Goal: Task Accomplishment & Management: Manage account settings

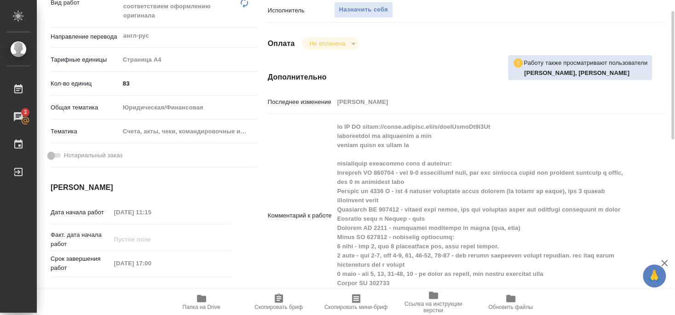
scroll to position [149, 0]
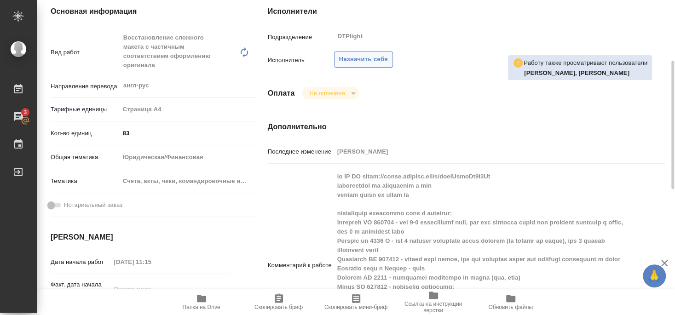
click at [373, 54] on span "Назначить себя" at bounding box center [363, 59] width 49 height 11
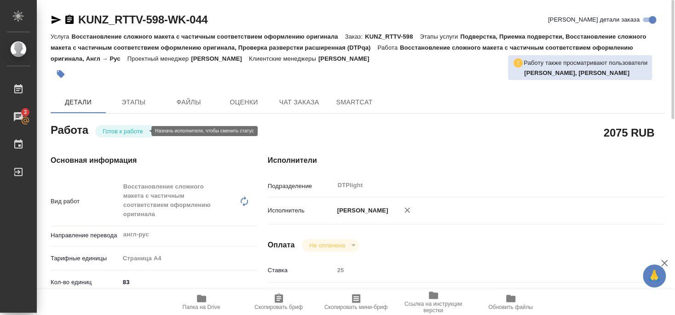
click at [130, 136] on body "🙏 .cls-1 fill:#fff; AWATERA [PERSON_NAME] 3 Чаты График Выйти KUNZ_RTTV-598-WK-…" at bounding box center [337, 157] width 675 height 315
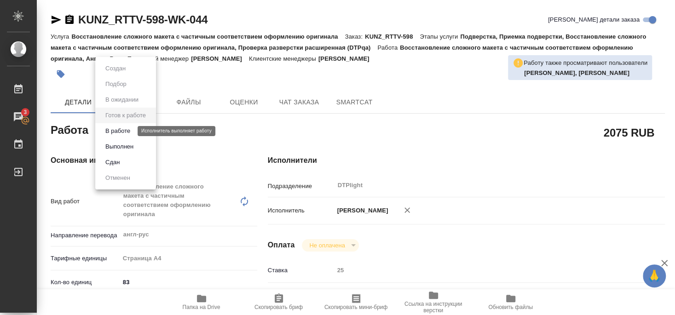
click at [121, 132] on button "В работе" at bounding box center [118, 131] width 30 height 10
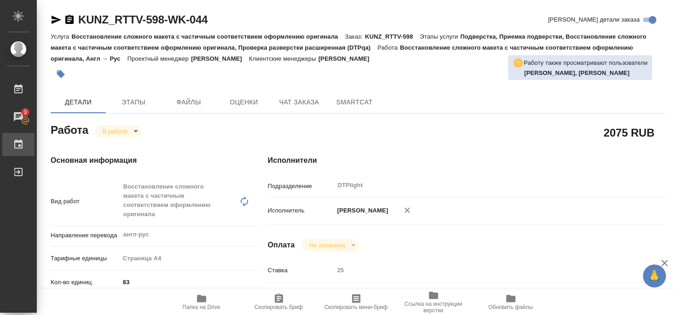
type textarea "x"
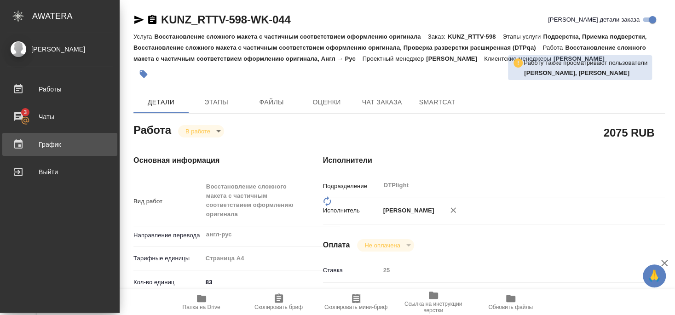
type textarea "x"
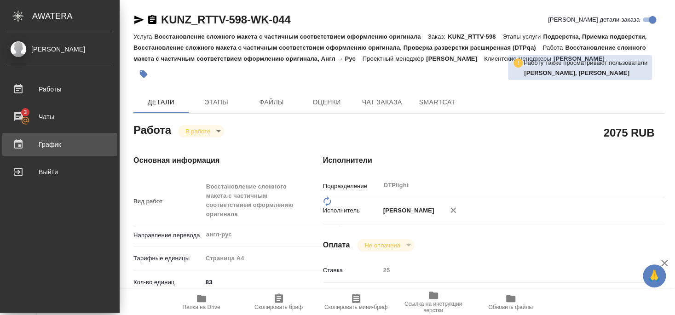
type textarea "x"
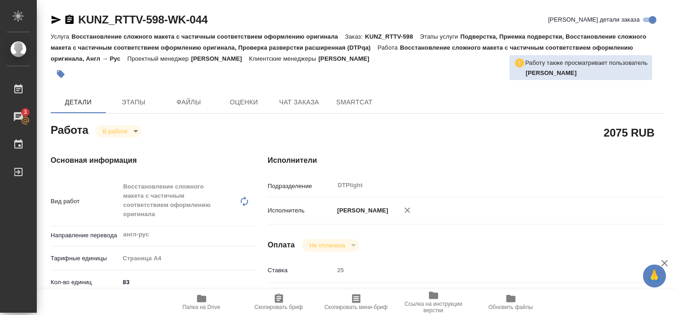
type textarea "x"
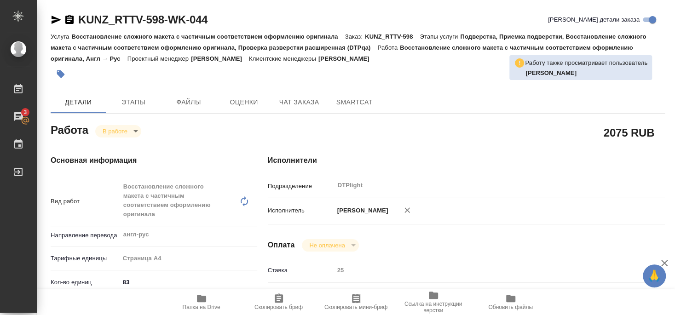
type textarea "x"
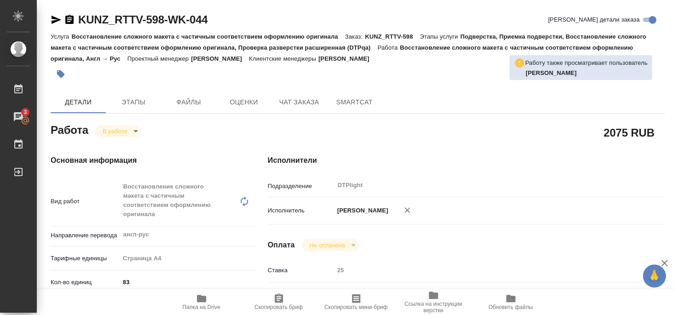
type textarea "x"
